Goal: Transaction & Acquisition: Purchase product/service

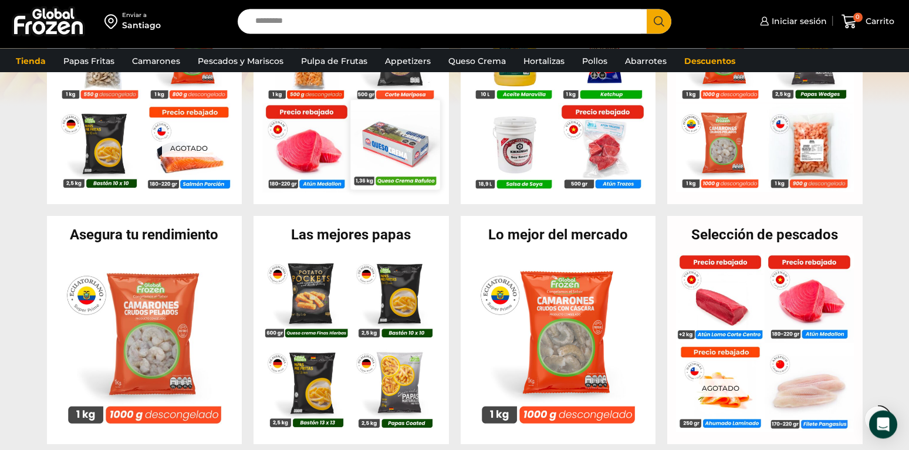
scroll to position [479, 0]
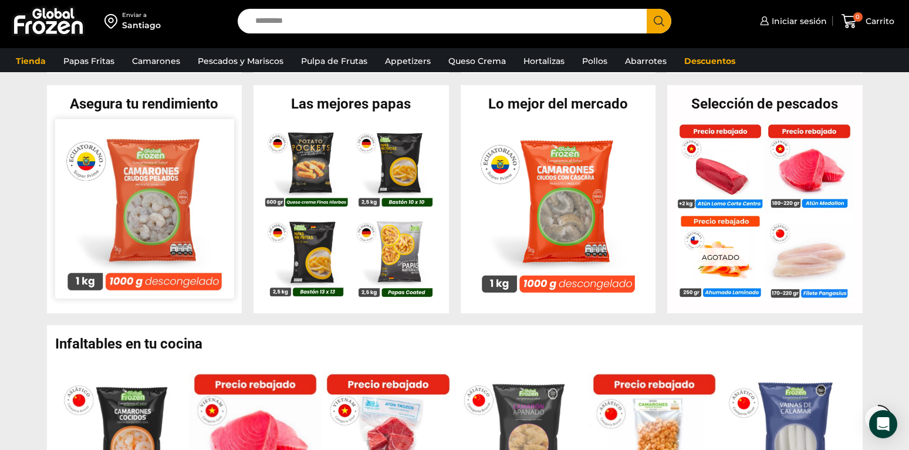
click at [140, 194] on img at bounding box center [144, 208] width 179 height 179
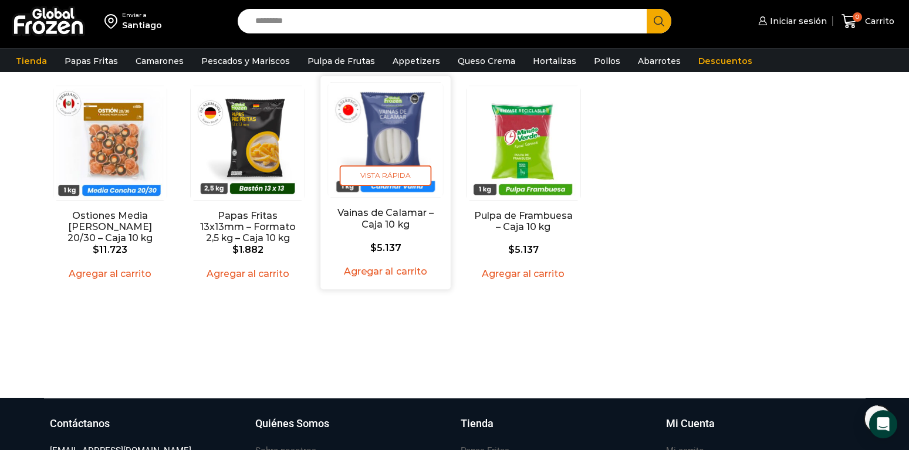
scroll to position [1669, 0]
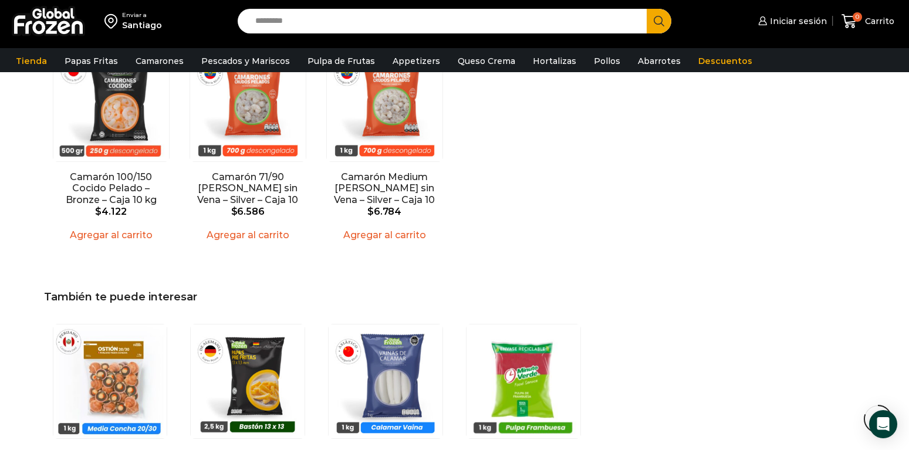
click at [52, 21] on img at bounding box center [48, 21] width 73 height 31
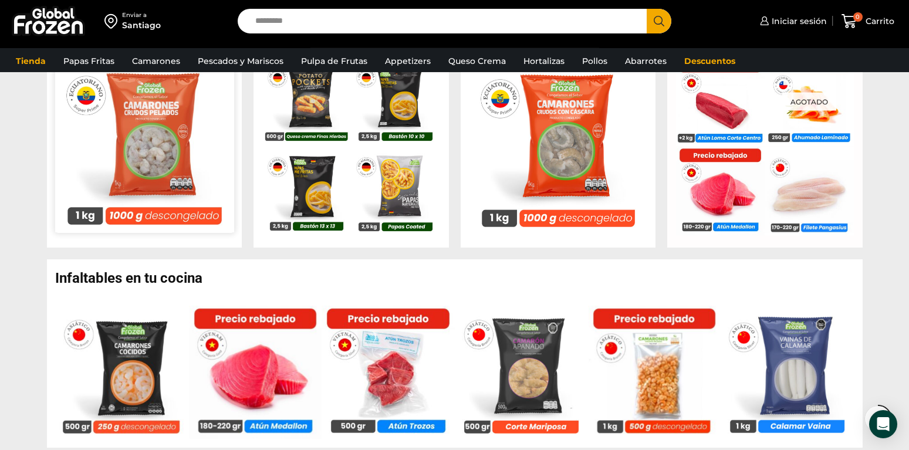
scroll to position [479, 0]
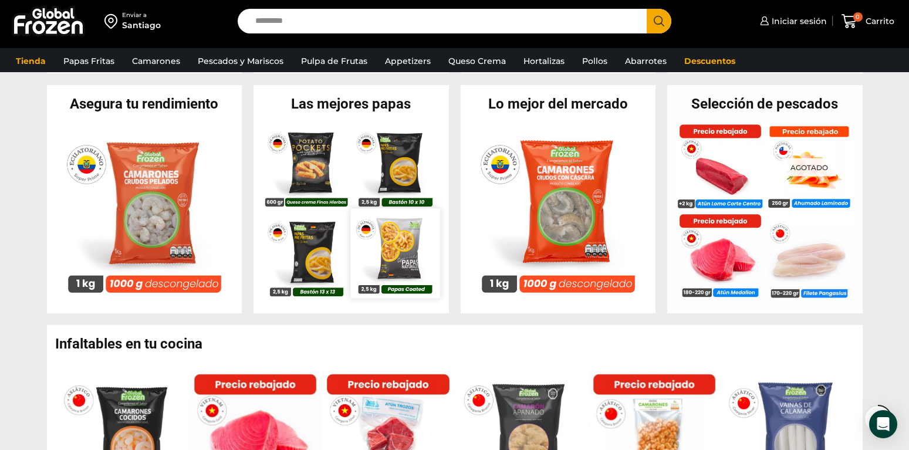
click at [392, 250] on img at bounding box center [395, 253] width 89 height 89
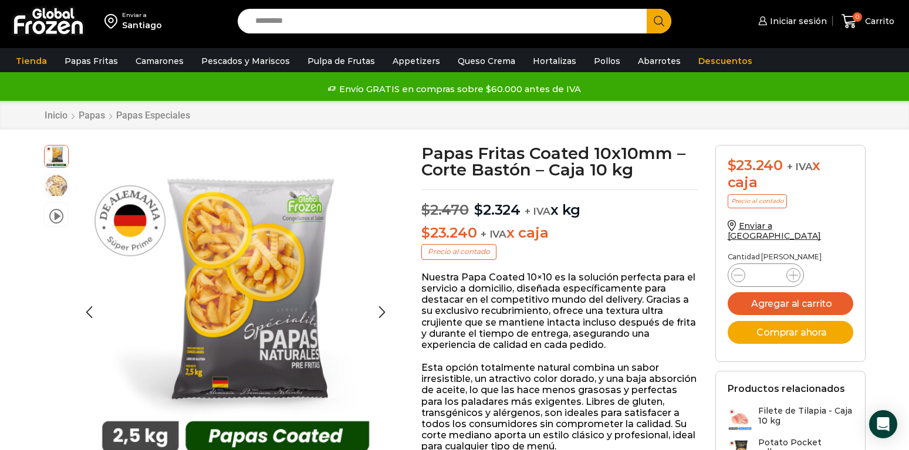
scroll to position [1, 0]
click at [796, 292] on button "Agregar al carrito" at bounding box center [791, 303] width 126 height 23
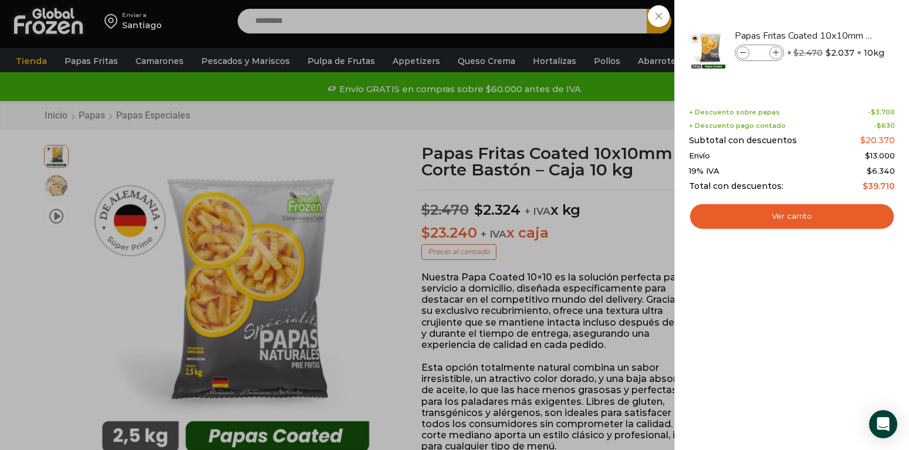
click at [839, 35] on div "1 Carrito 1 1 Shopping Cart *" at bounding box center [868, 22] width 59 height 28
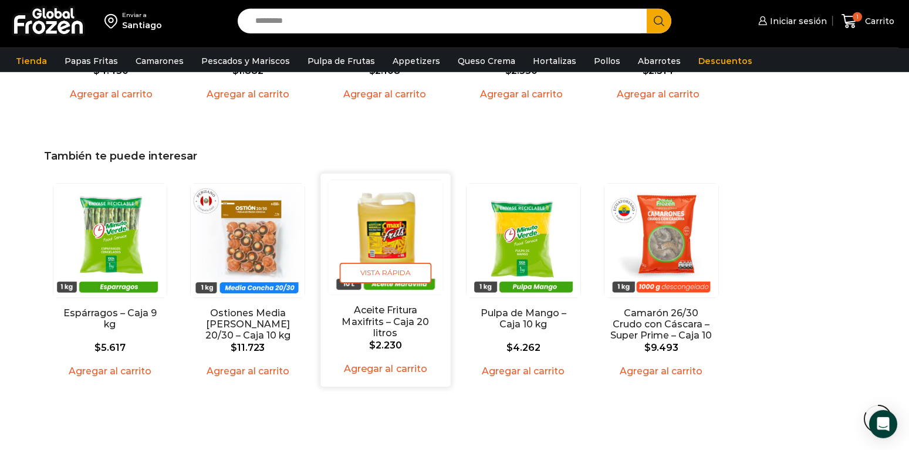
scroll to position [1318, 0]
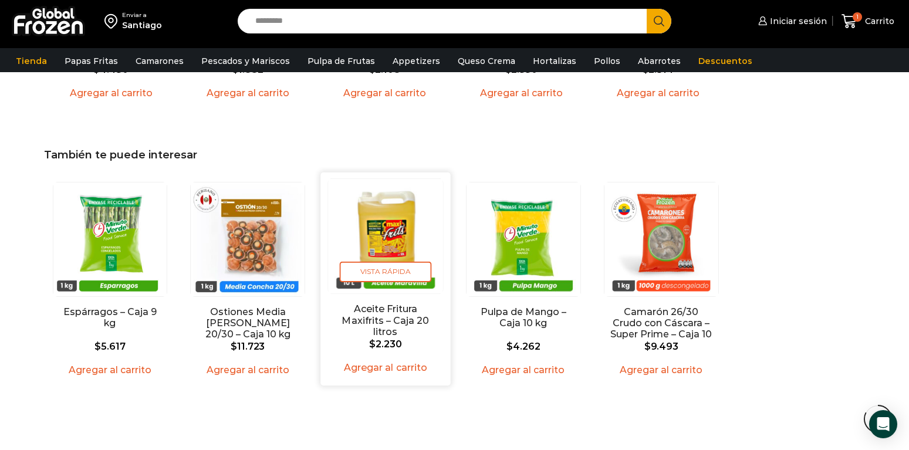
click at [396, 233] on img "3 / 5" at bounding box center [385, 236] width 114 height 114
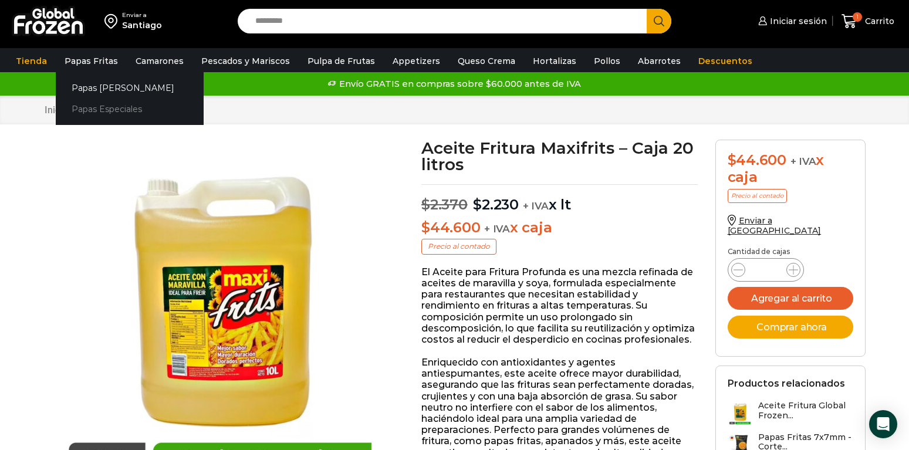
click at [117, 112] on link "Papas Especiales" at bounding box center [130, 110] width 148 height 22
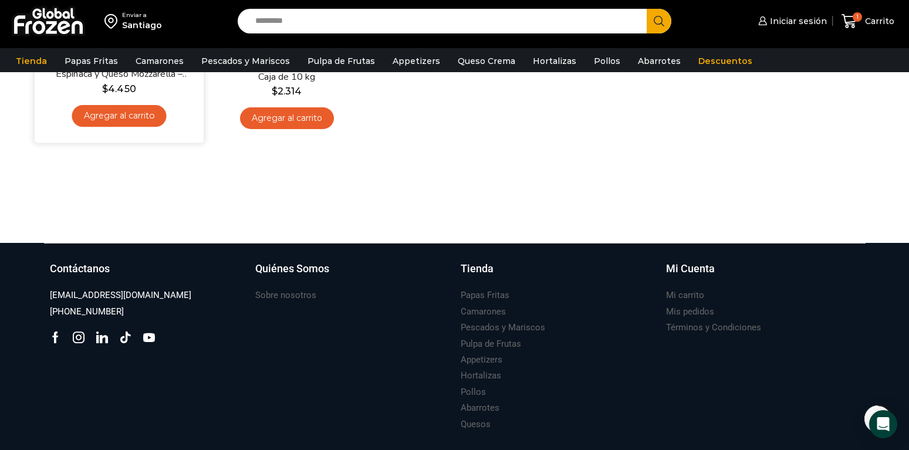
scroll to position [180, 0]
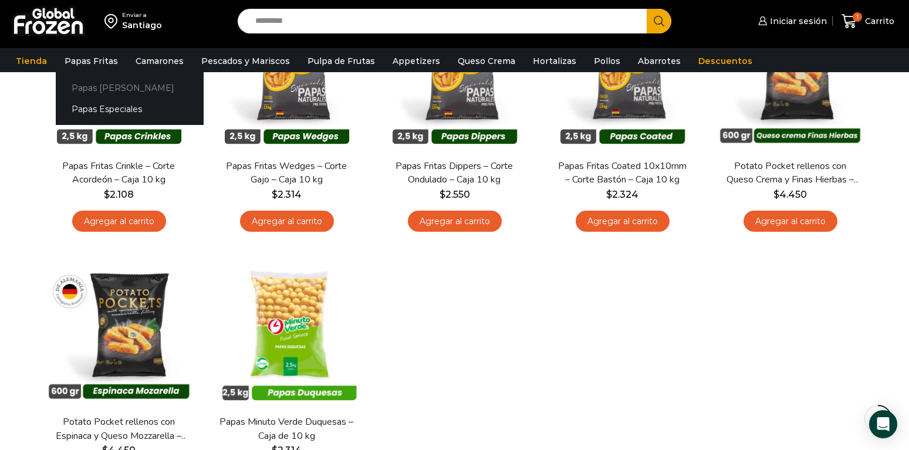
click at [103, 89] on link "Papas [PERSON_NAME]" at bounding box center [130, 88] width 148 height 22
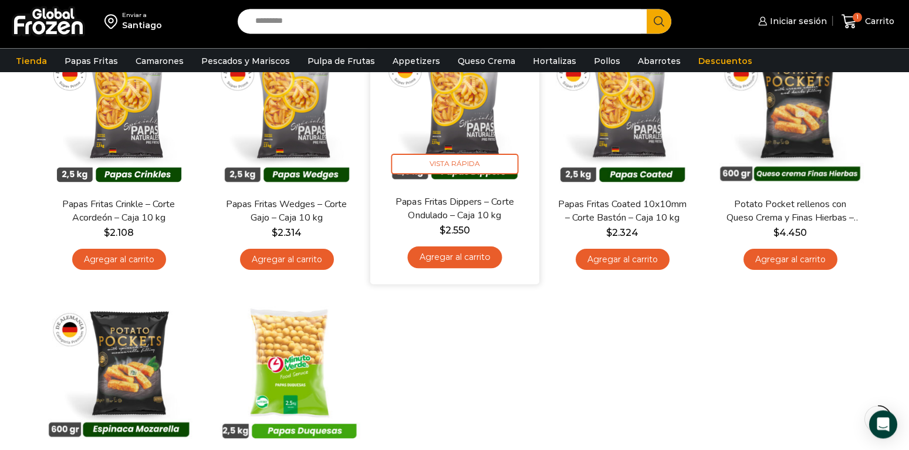
scroll to position [120, 0]
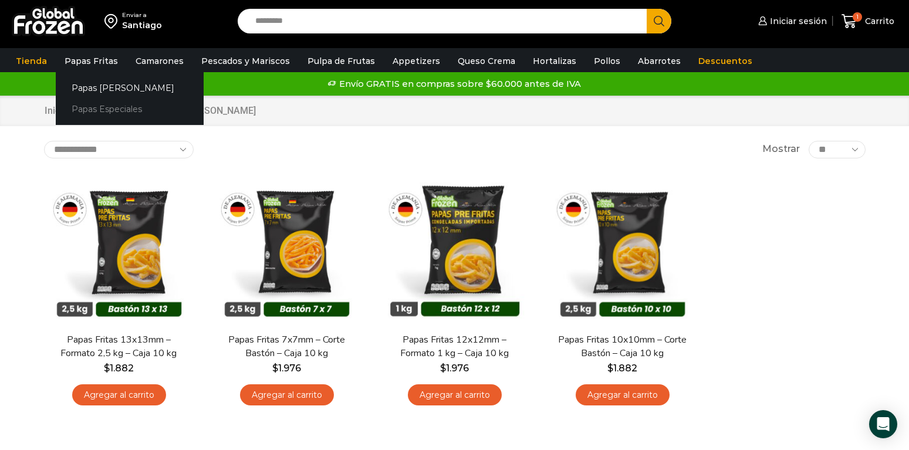
click at [99, 107] on link "Papas Especiales" at bounding box center [130, 110] width 148 height 22
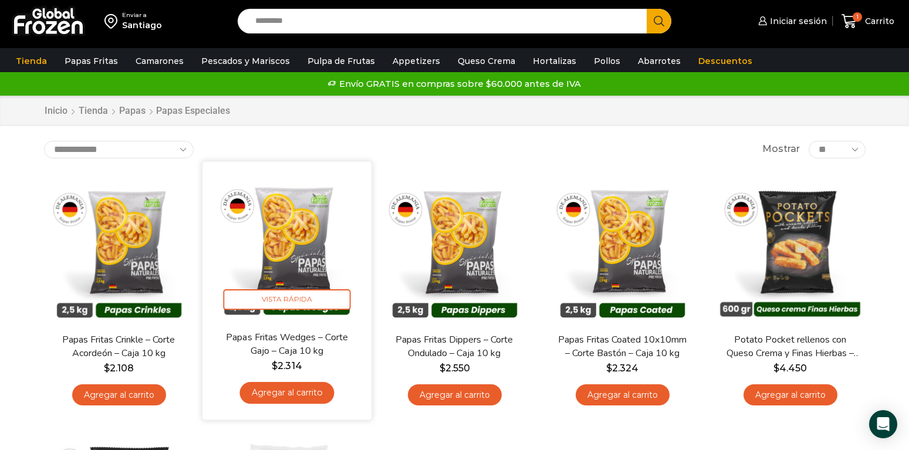
click at [280, 248] on img at bounding box center [286, 245] width 151 height 151
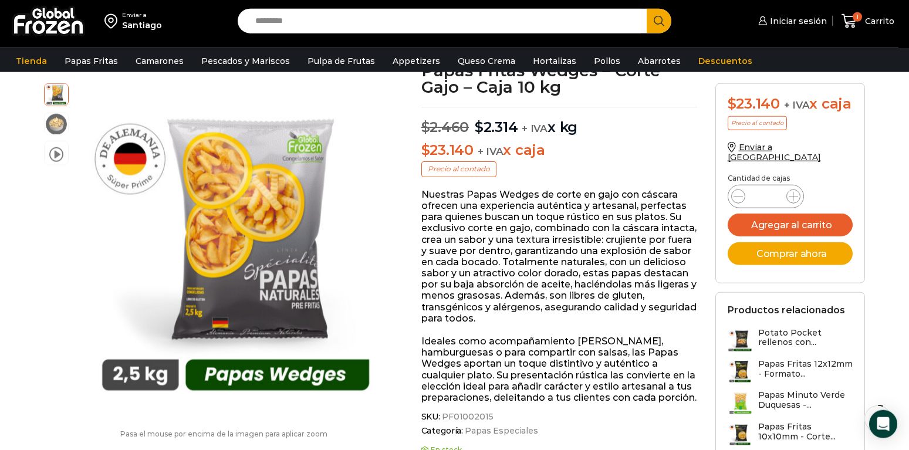
scroll to position [60, 0]
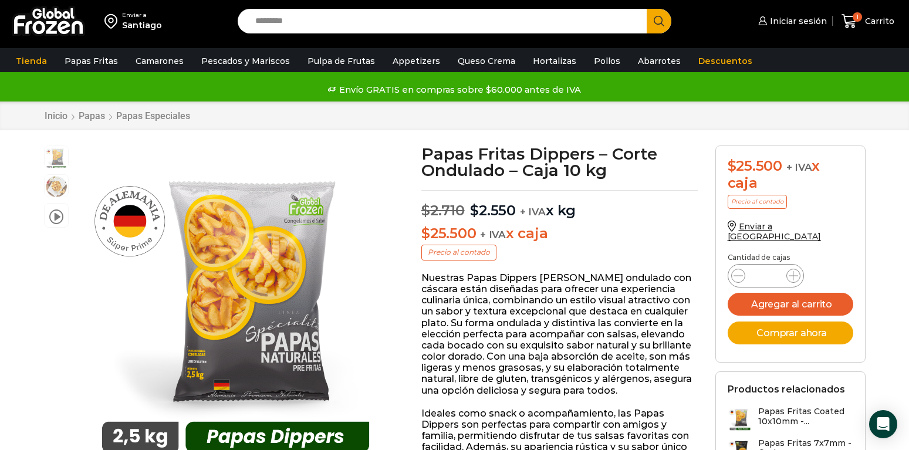
scroll to position [1, 0]
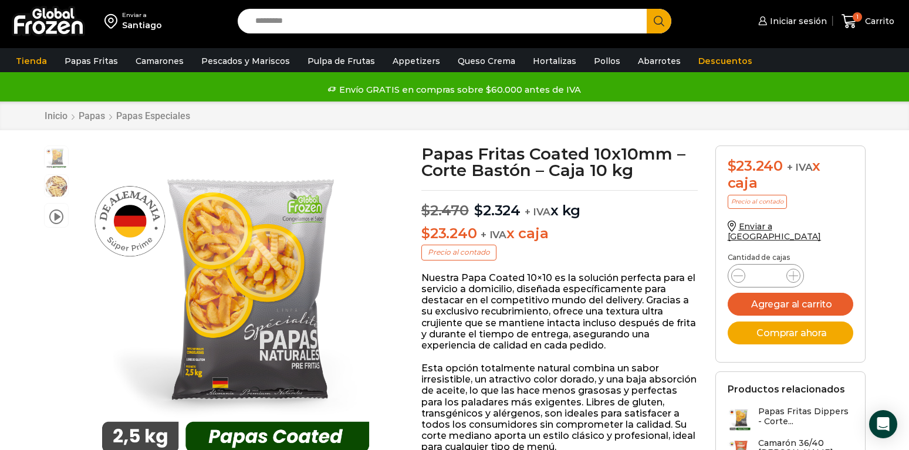
scroll to position [1, 0]
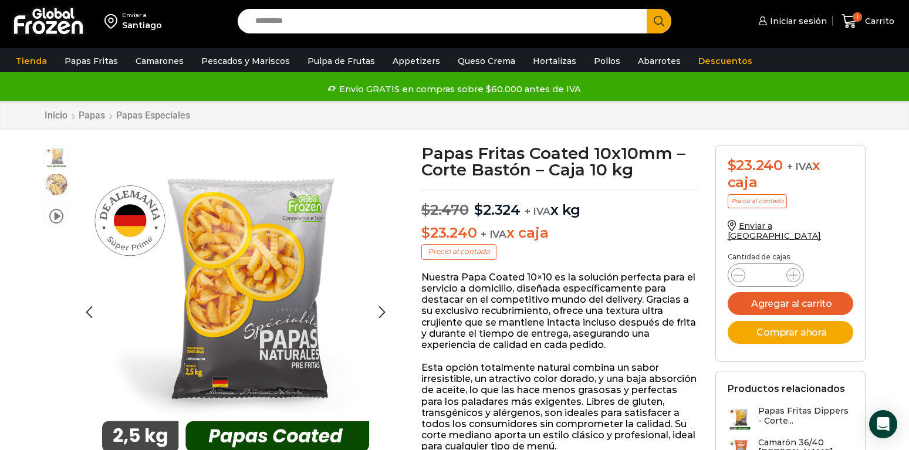
click at [55, 184] on img at bounding box center [56, 184] width 23 height 23
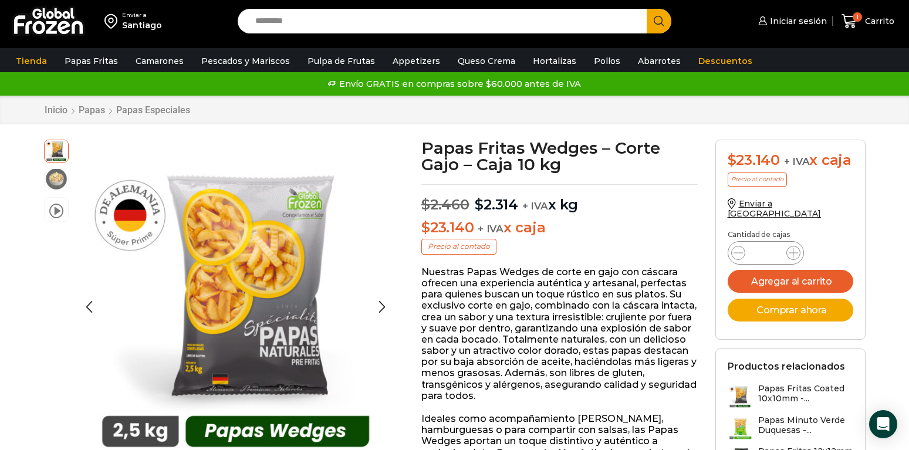
scroll to position [1, 0]
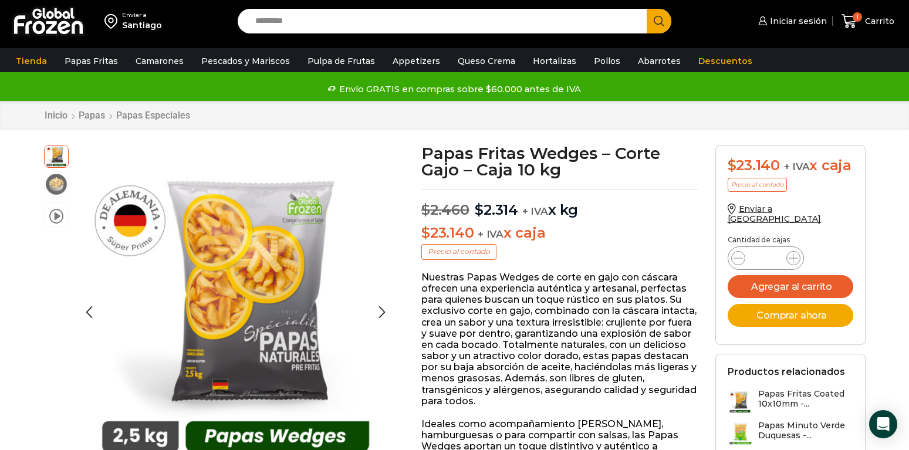
click at [59, 183] on img at bounding box center [56, 184] width 23 height 23
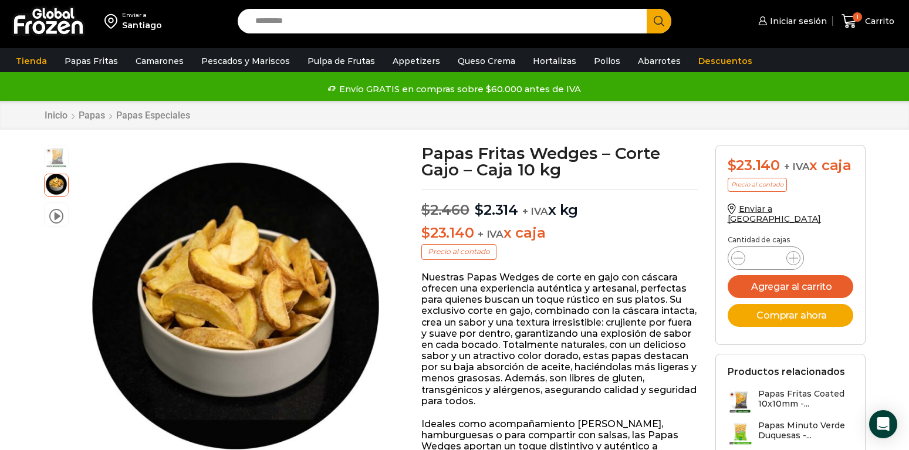
scroll to position [0, 0]
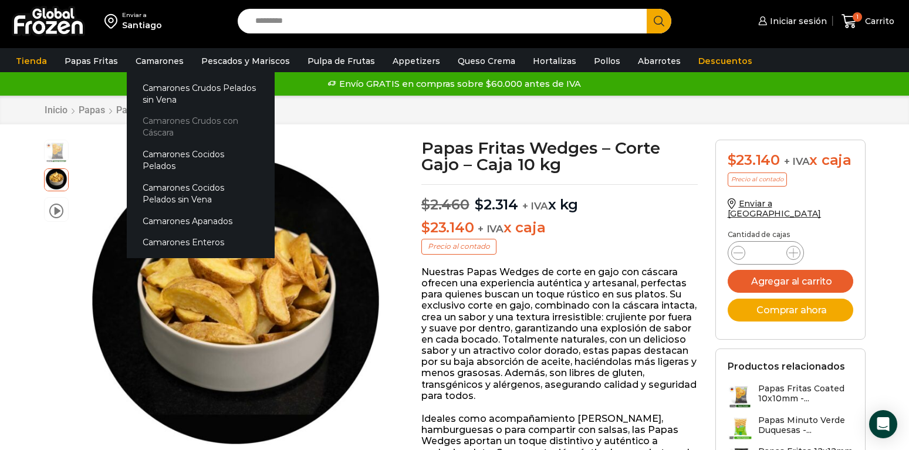
click at [161, 123] on link "Camarones Crudos con Cáscara" at bounding box center [201, 126] width 148 height 33
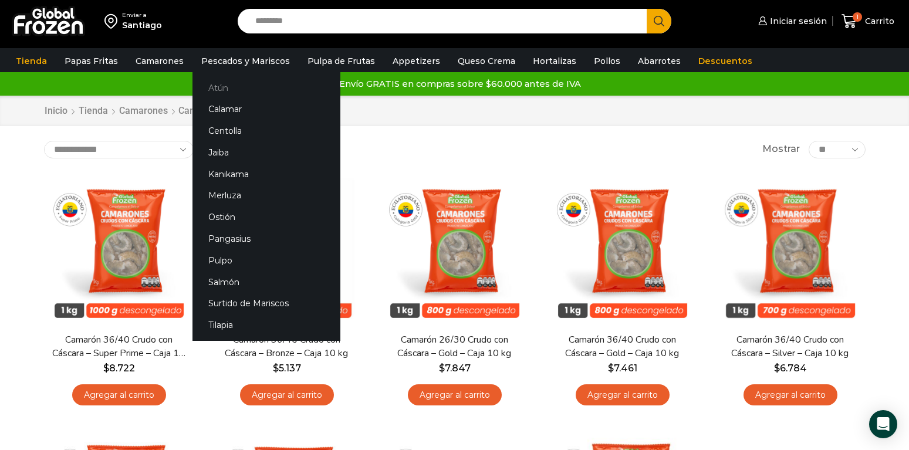
click at [211, 91] on link "Atún" at bounding box center [267, 88] width 148 height 22
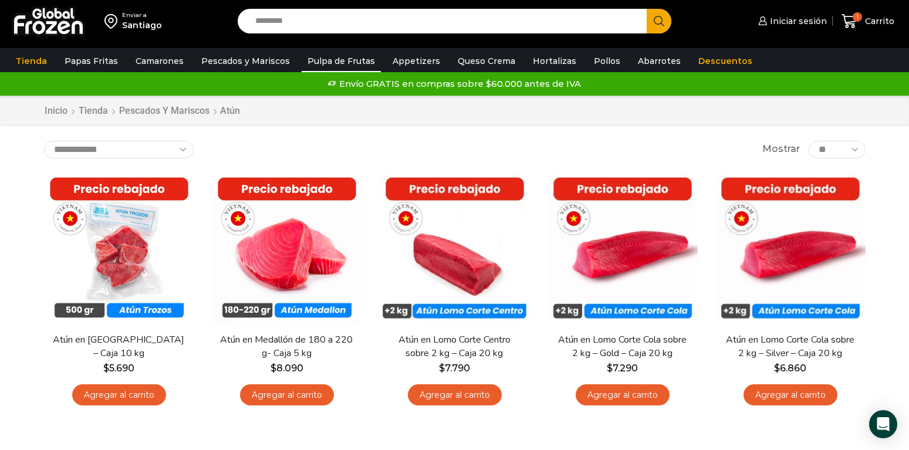
click at [334, 62] on link "Pulpa de Frutas" at bounding box center [341, 61] width 79 height 22
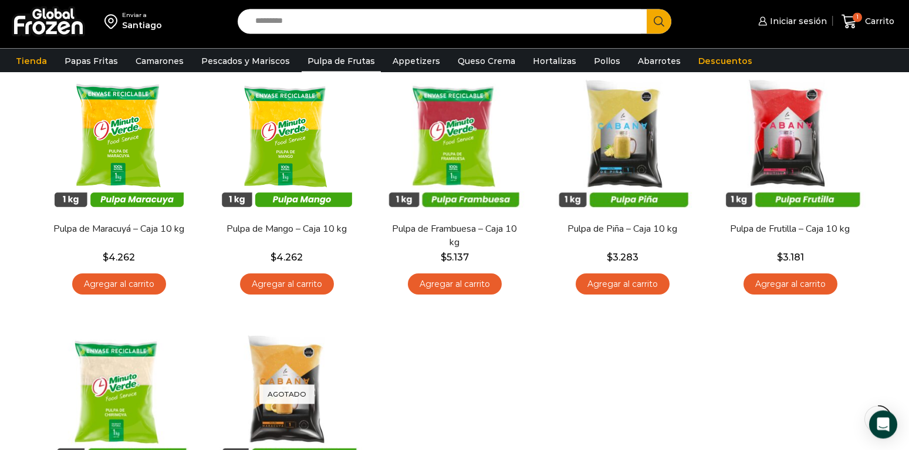
scroll to position [240, 0]
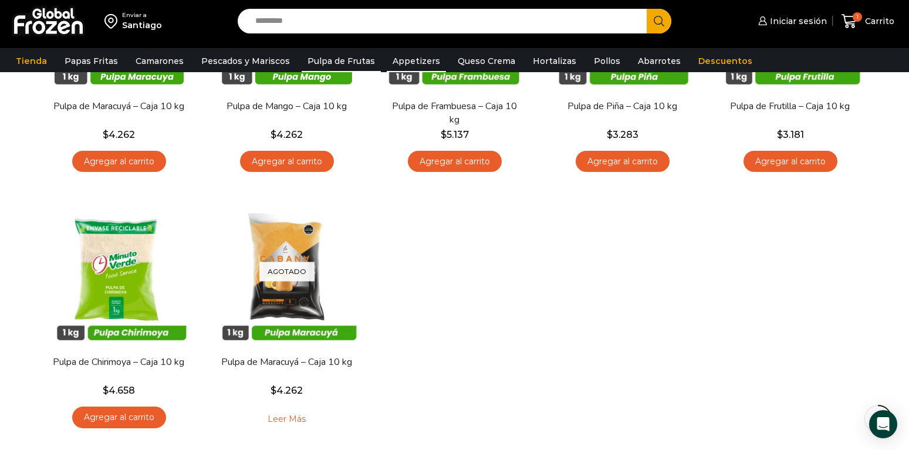
click at [395, 59] on link "Appetizers" at bounding box center [416, 61] width 59 height 22
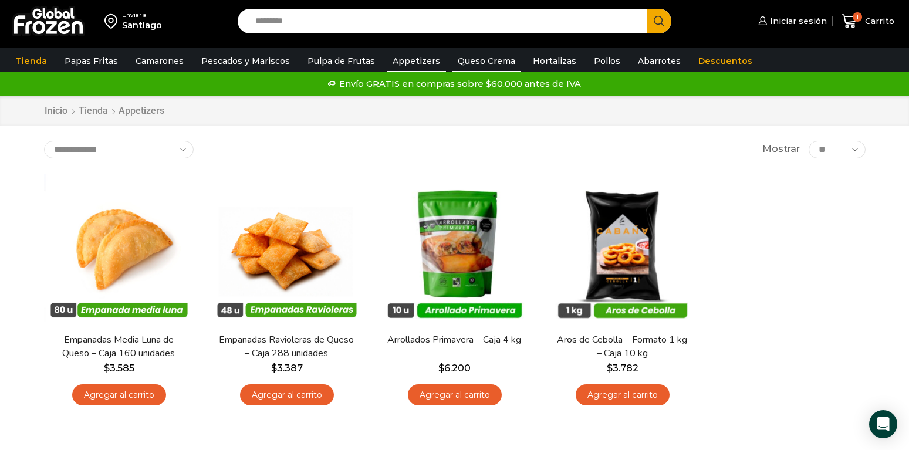
click at [482, 59] on link "Queso Crema" at bounding box center [486, 61] width 69 height 22
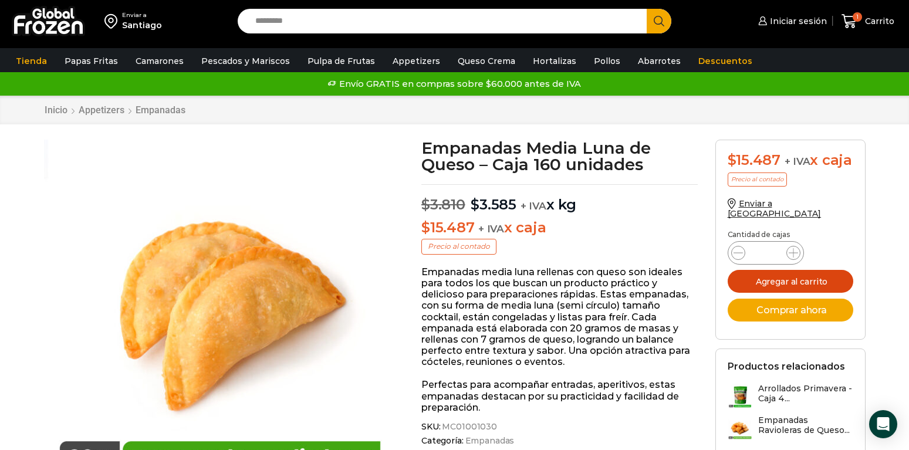
click at [804, 293] on button "Agregar al carrito" at bounding box center [791, 281] width 126 height 23
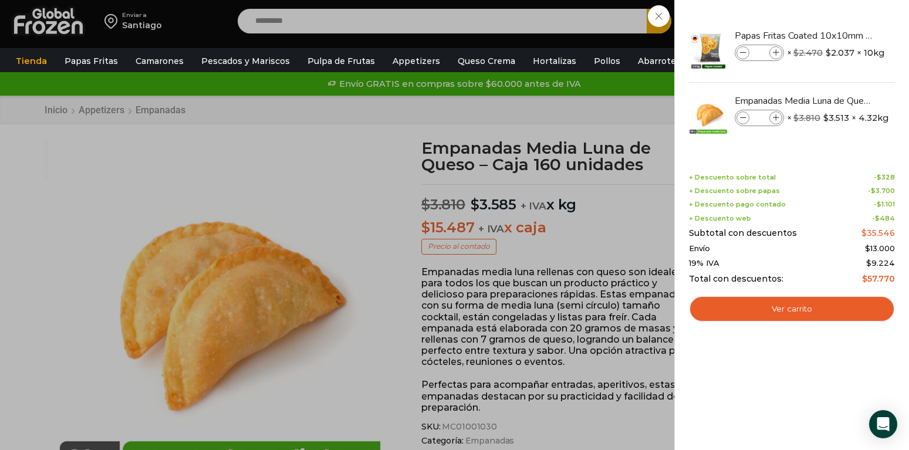
click at [839, 35] on div "2 [GEOGRAPHIC_DATA] 2 2 Shopping Cart *" at bounding box center [868, 22] width 59 height 28
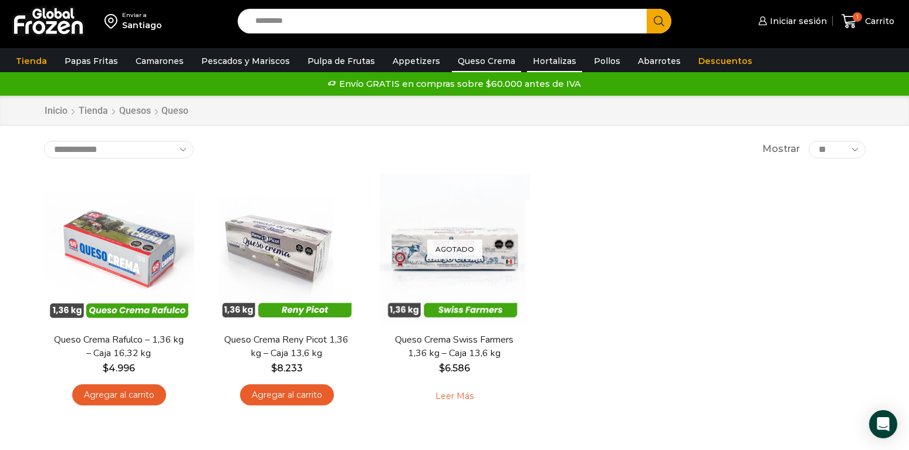
click at [537, 64] on link "Hortalizas" at bounding box center [554, 61] width 55 height 22
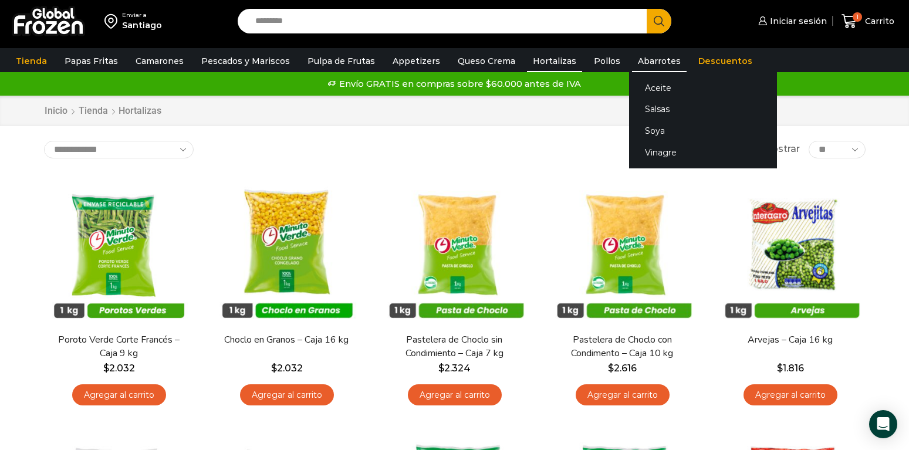
click at [648, 62] on link "Abarrotes" at bounding box center [659, 61] width 55 height 22
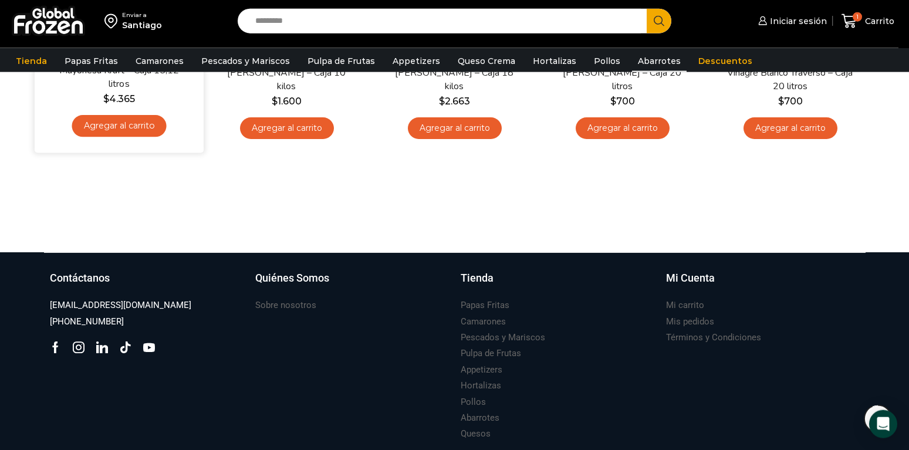
scroll to position [777, 0]
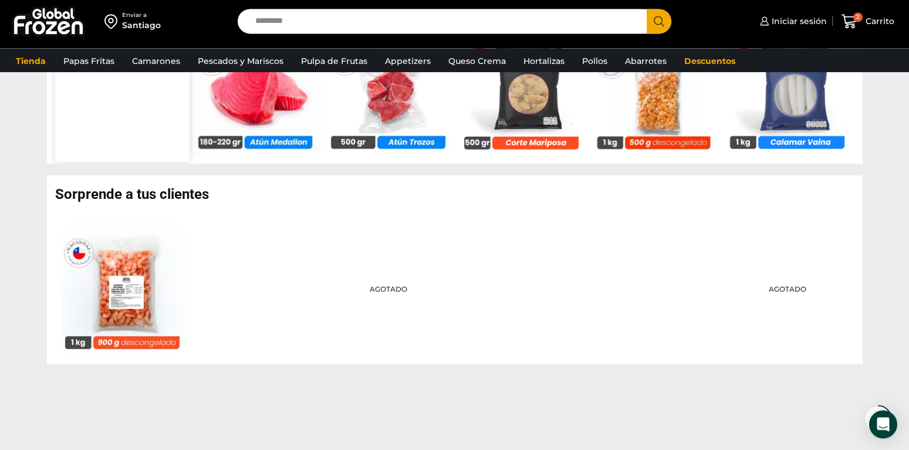
scroll to position [838, 0]
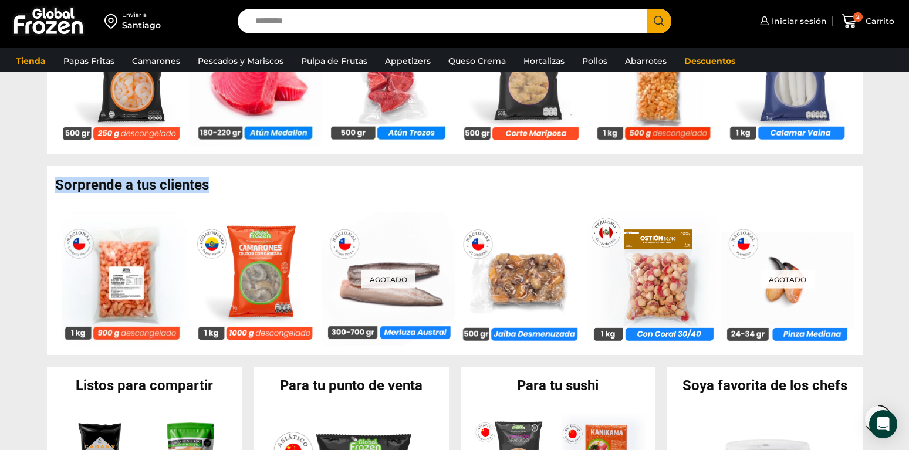
drag, startPoint x: 56, startPoint y: 183, endPoint x: 219, endPoint y: 186, distance: 163.3
click at [219, 186] on h2 "Sorprende a tus clientes" at bounding box center [459, 185] width 808 height 14
click at [217, 187] on h2 "Sorprende a tus clientes" at bounding box center [459, 185] width 808 height 14
drag, startPoint x: 208, startPoint y: 187, endPoint x: 56, endPoint y: 186, distance: 151.5
click at [56, 186] on h2 "Sorprende a tus clientes" at bounding box center [459, 185] width 808 height 14
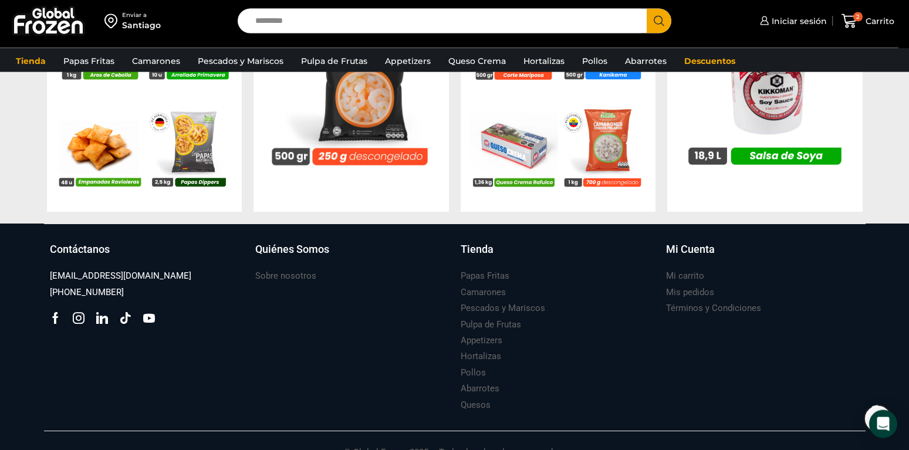
scroll to position [1258, 0]
